Goal: Find specific page/section

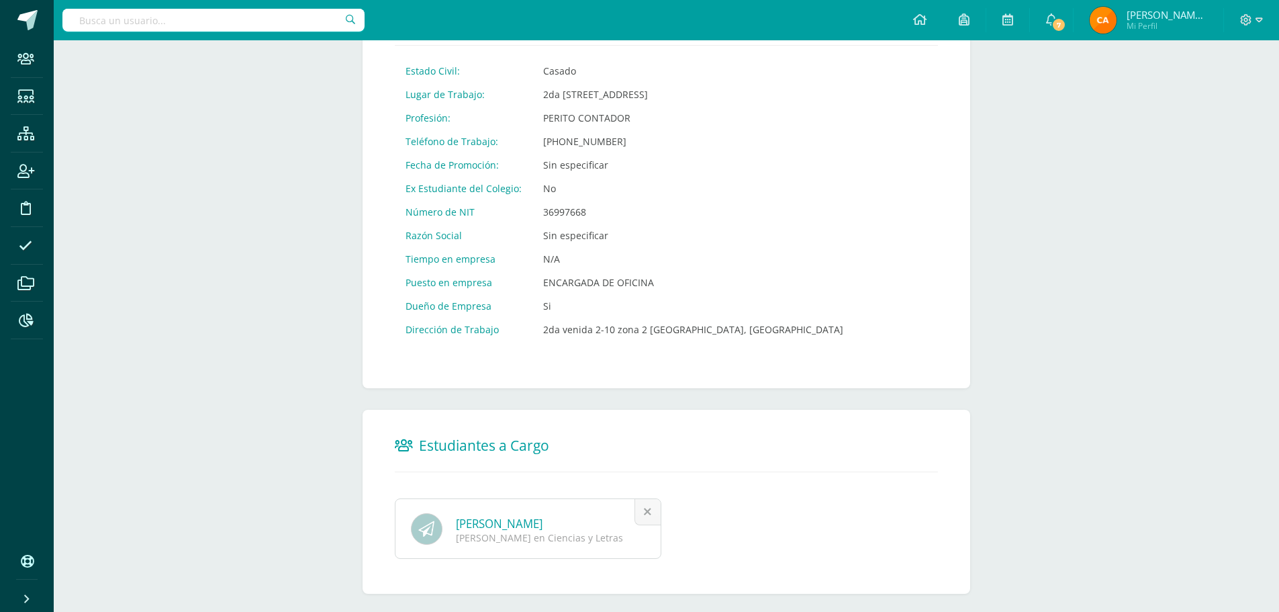
scroll to position [379, 0]
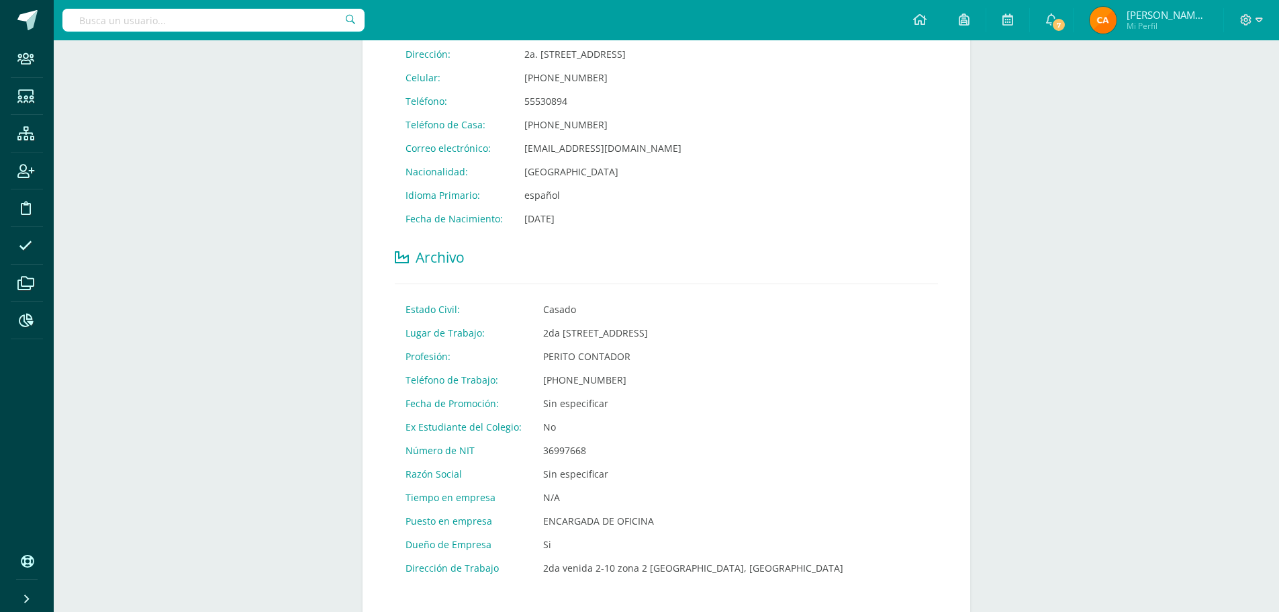
click at [195, 13] on input "text" at bounding box center [213, 20] width 302 height 23
type input "22068"
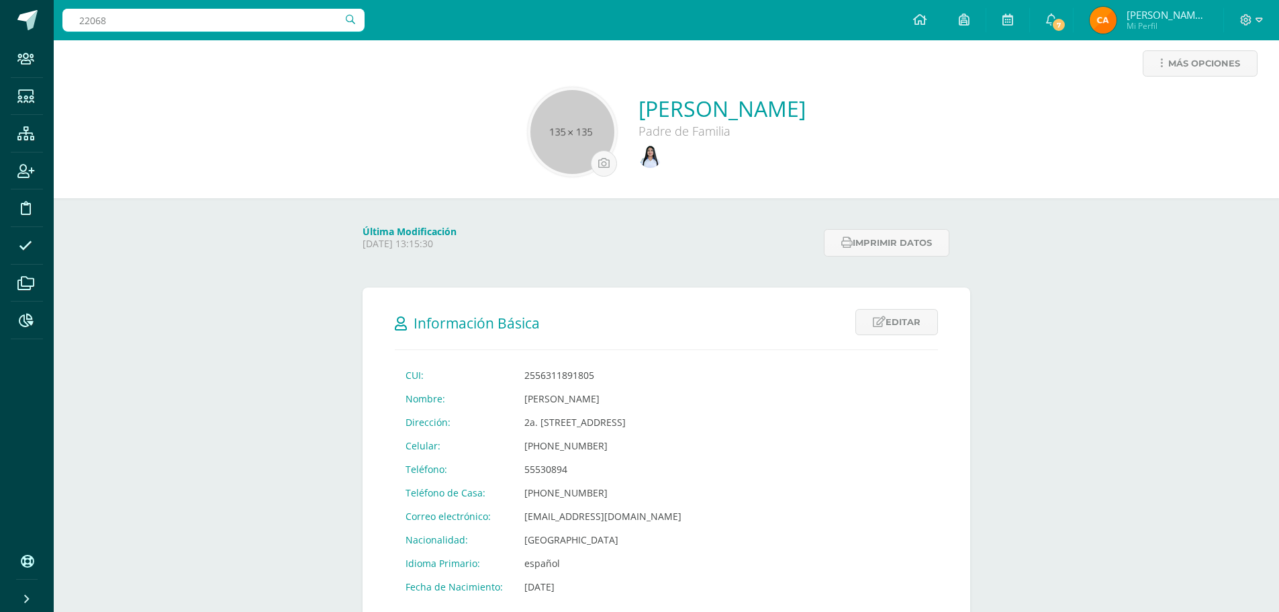
scroll to position [0, 0]
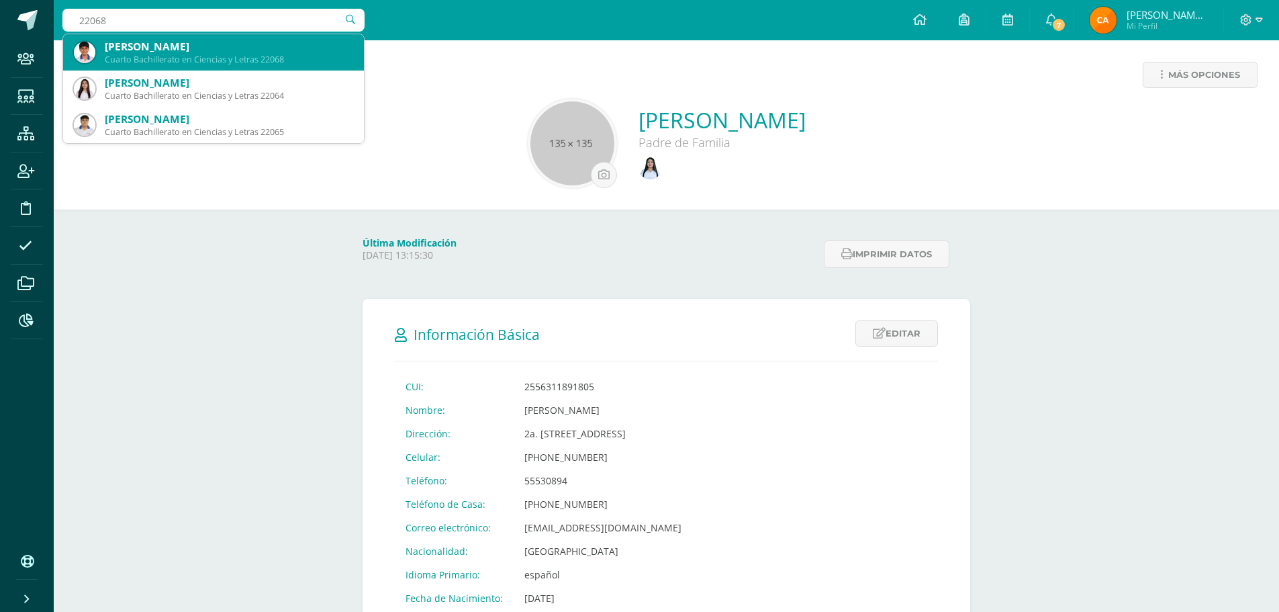
click at [103, 45] on div "Jonathan Omar Ortega Monroy Cuarto Bachillerato en Ciencias y Letras 22068" at bounding box center [213, 52] width 279 height 36
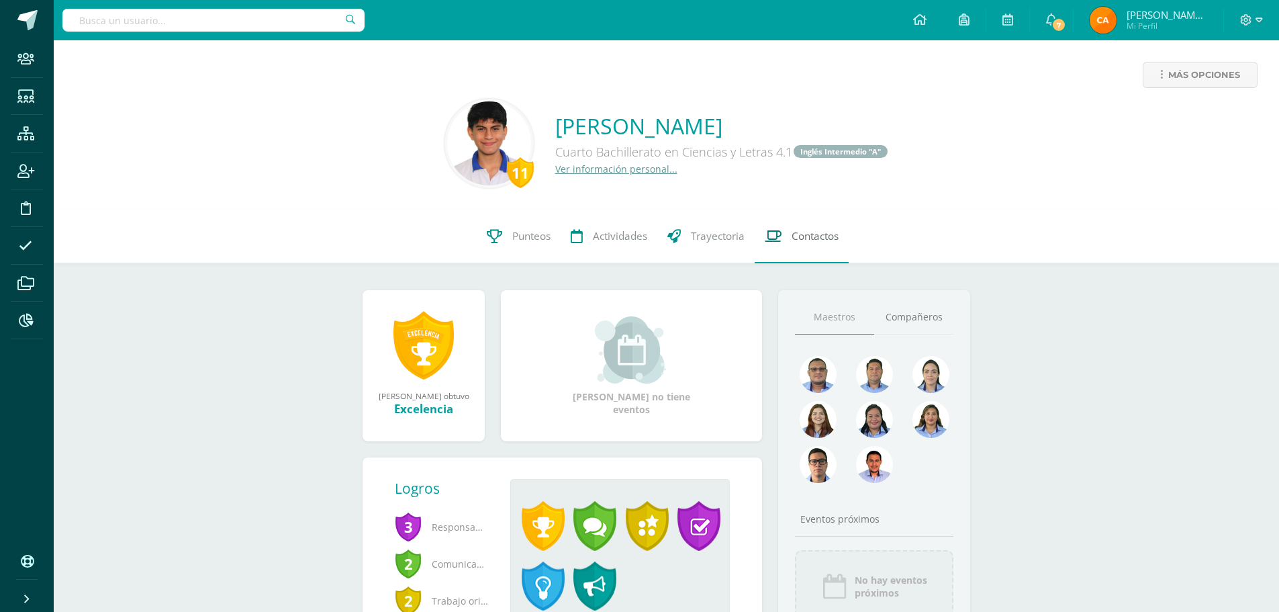
click at [827, 232] on span "Contactos" at bounding box center [814, 236] width 47 height 14
